Goal: Navigation & Orientation: Find specific page/section

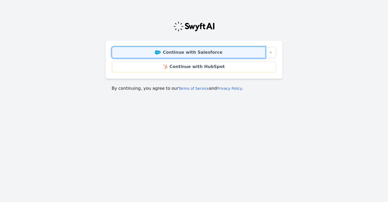
click at [192, 54] on link "Continue with Salesforce" at bounding box center [188, 52] width 153 height 11
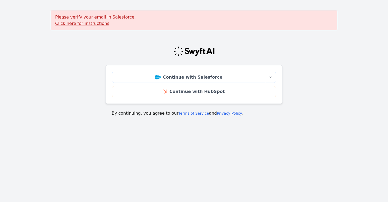
click at [97, 24] on u "Click here for instructions" at bounding box center [82, 23] width 54 height 5
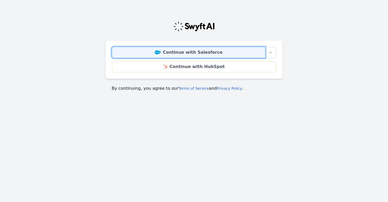
click at [178, 54] on link "Continue with Salesforce" at bounding box center [188, 52] width 153 height 11
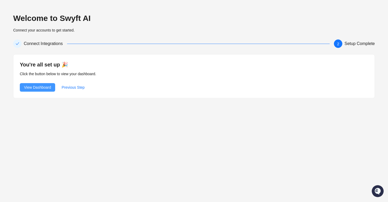
click at [44, 86] on span "View Dashboard" at bounding box center [37, 87] width 27 height 6
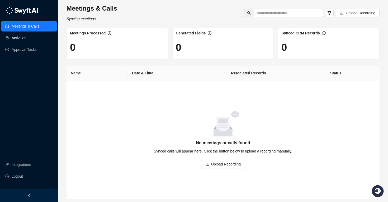
click at [26, 40] on link "Activities" at bounding box center [19, 37] width 15 height 11
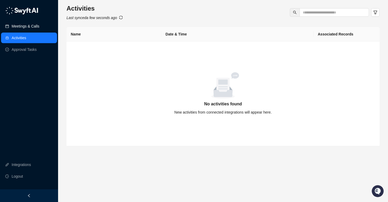
click at [28, 29] on link "Meetings & Calls" at bounding box center [26, 26] width 28 height 11
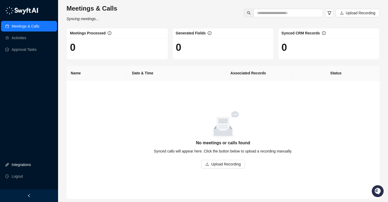
click at [28, 164] on link "Integrations" at bounding box center [21, 164] width 19 height 11
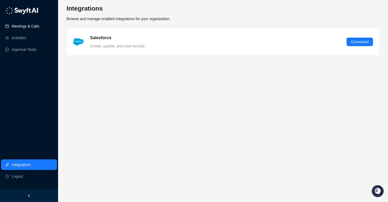
click at [39, 27] on link "Meetings & Calls" at bounding box center [26, 26] width 28 height 11
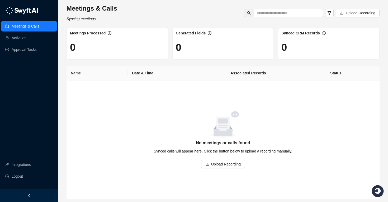
scroll to position [2, 0]
